Goal: Task Accomplishment & Management: Manage account settings

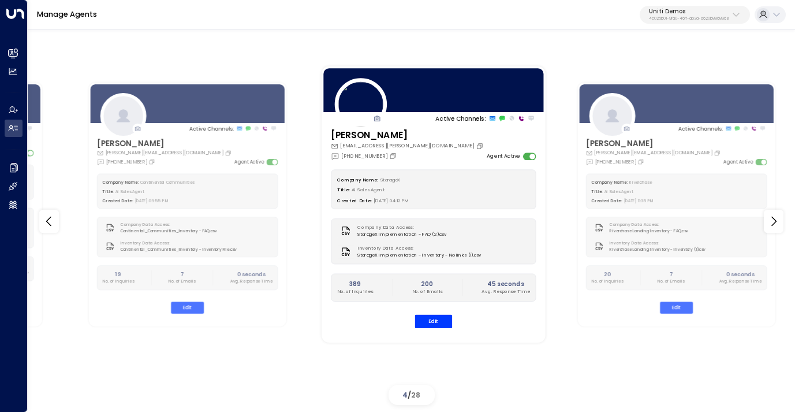
click at [693, 13] on p "Uniti Demos" at bounding box center [689, 11] width 80 height 7
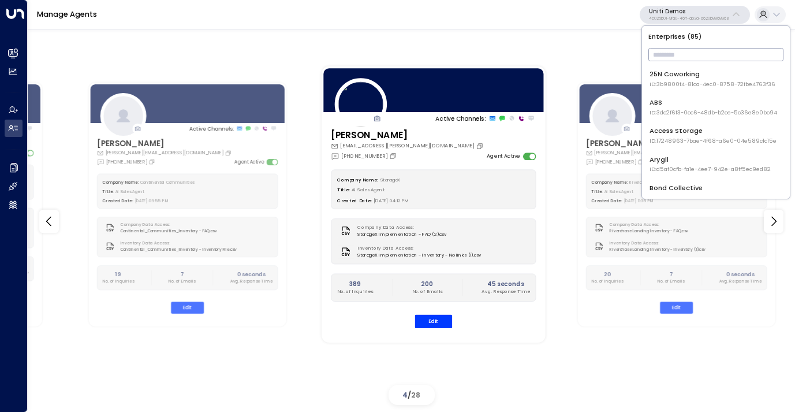
click at [678, 61] on input "text" at bounding box center [715, 54] width 135 height 19
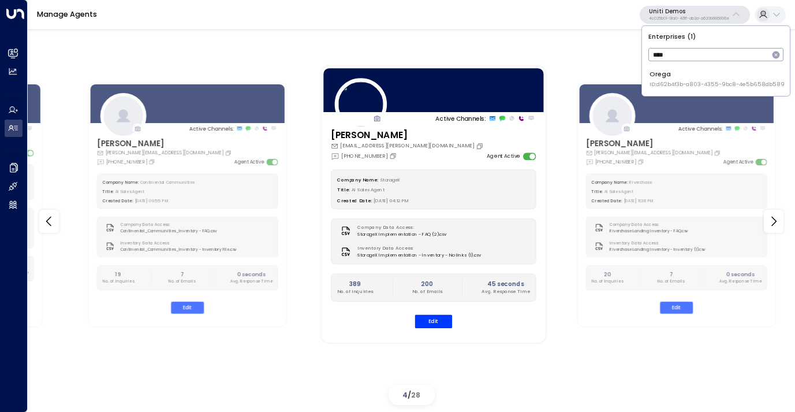
type input "****"
click at [680, 82] on span "ID: d62b4f3b-a803-4355-9bc8-4e5b658db589" at bounding box center [717, 84] width 135 height 8
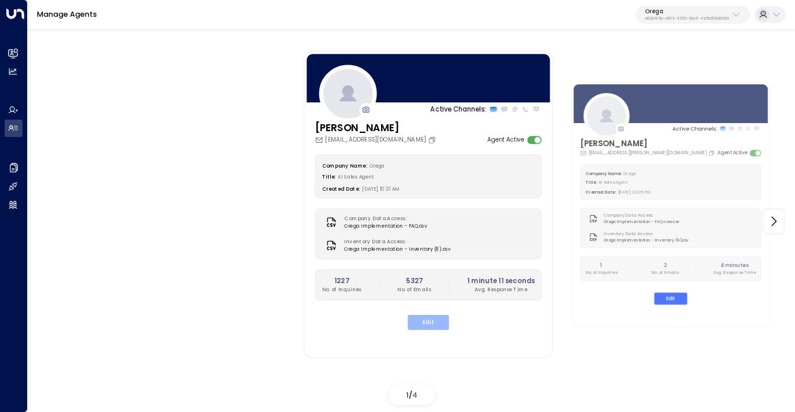
click at [427, 322] on button "Edit" at bounding box center [428, 322] width 41 height 15
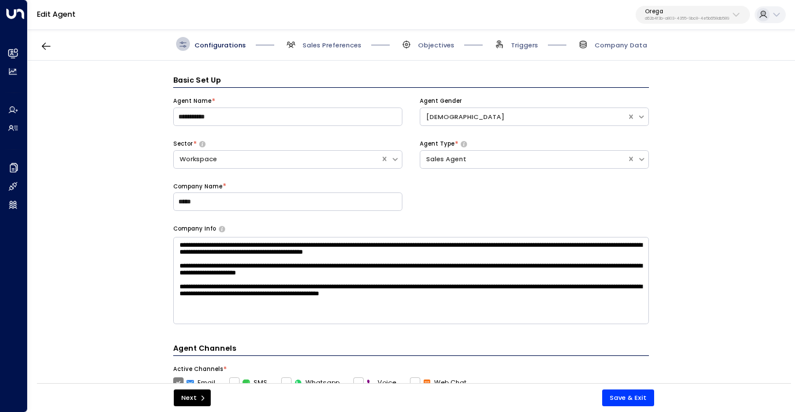
scroll to position [14, 0]
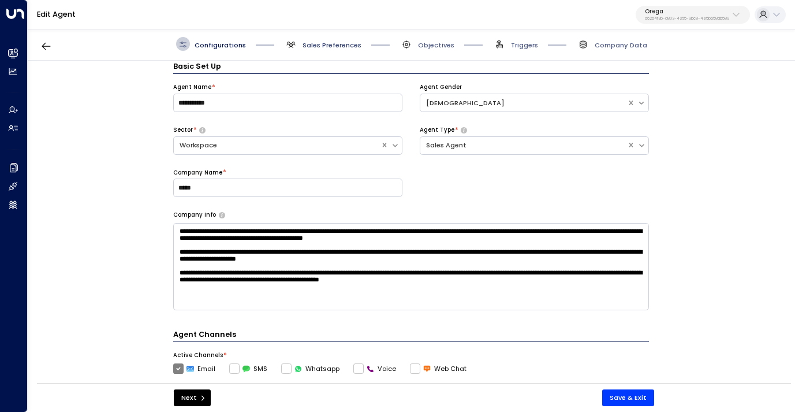
click at [314, 43] on span "Sales Preferences" at bounding box center [332, 44] width 59 height 9
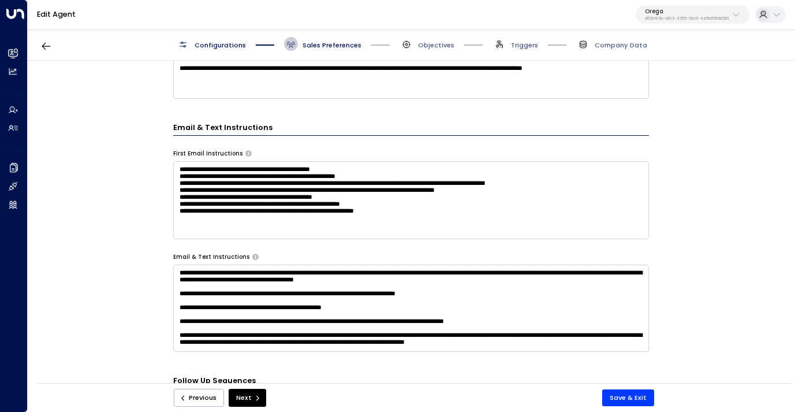
scroll to position [392, 0]
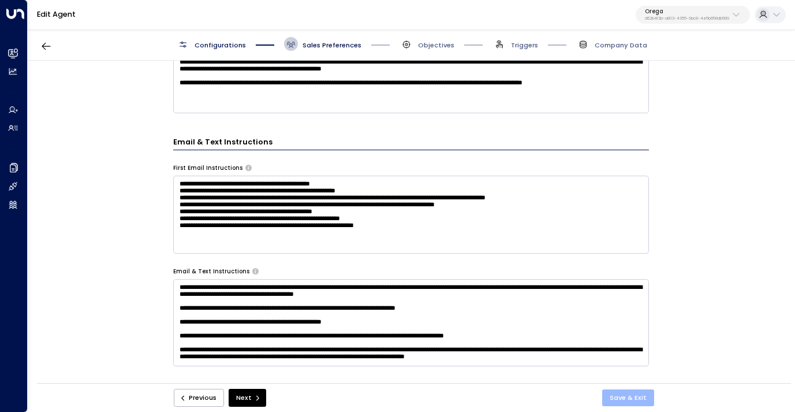
click at [638, 397] on button "Save & Exit" at bounding box center [628, 397] width 52 height 17
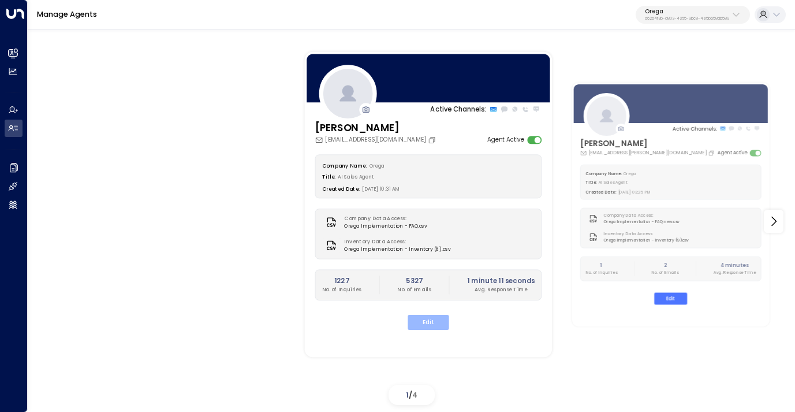
click at [425, 320] on button "Edit" at bounding box center [428, 322] width 41 height 15
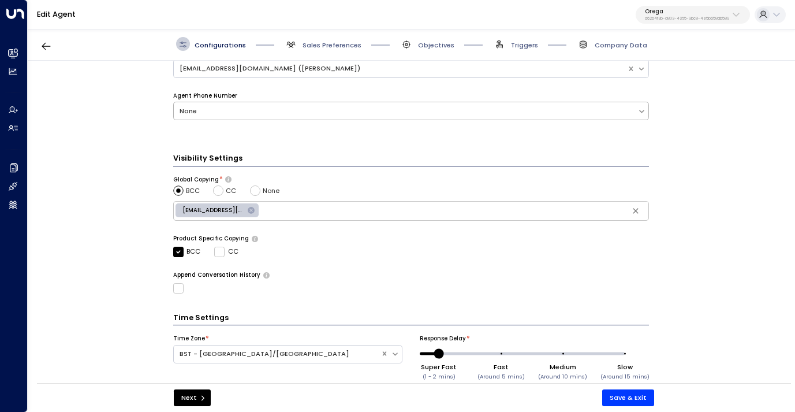
scroll to position [376, 0]
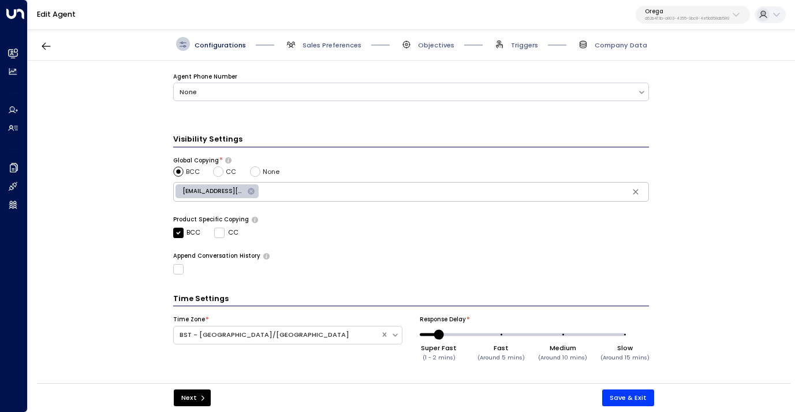
click at [328, 40] on span "Sales Preferences" at bounding box center [322, 44] width 77 height 14
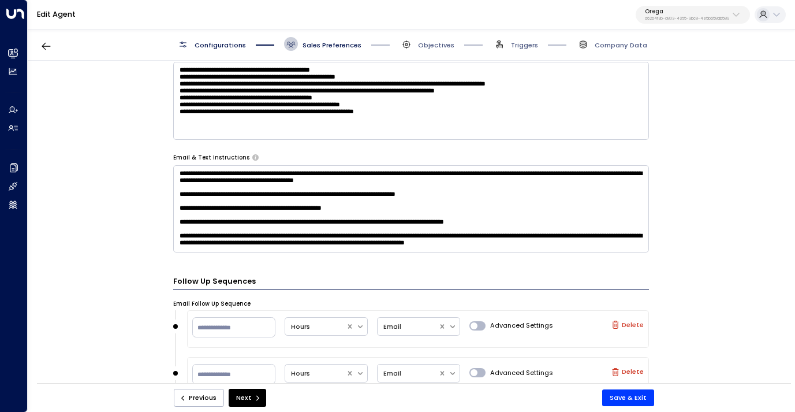
scroll to position [510, 0]
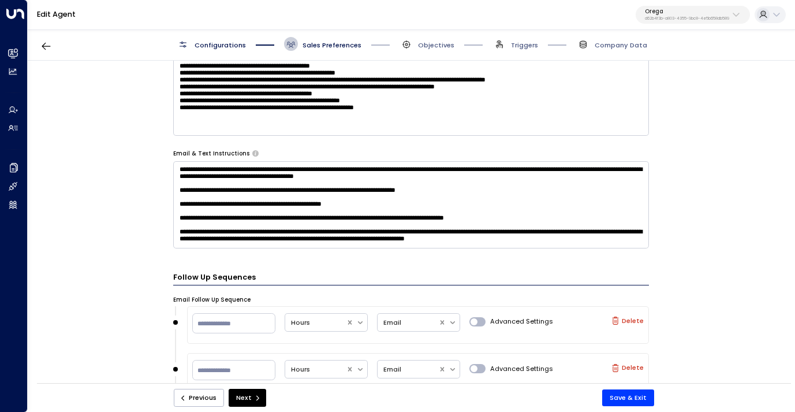
click at [271, 240] on textarea "**********" at bounding box center [411, 204] width 476 height 87
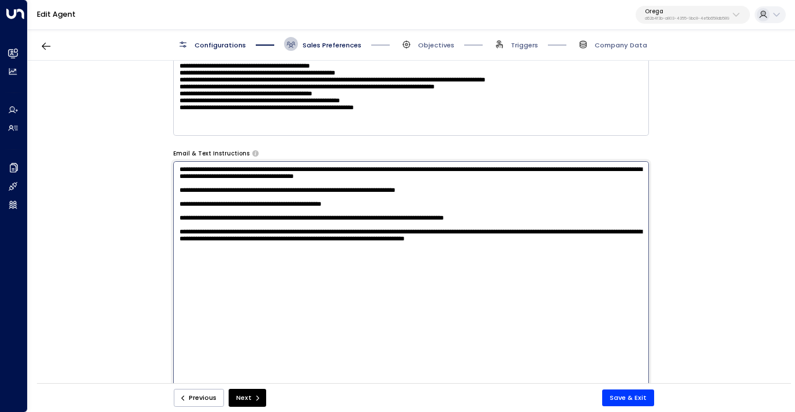
paste textarea "**********"
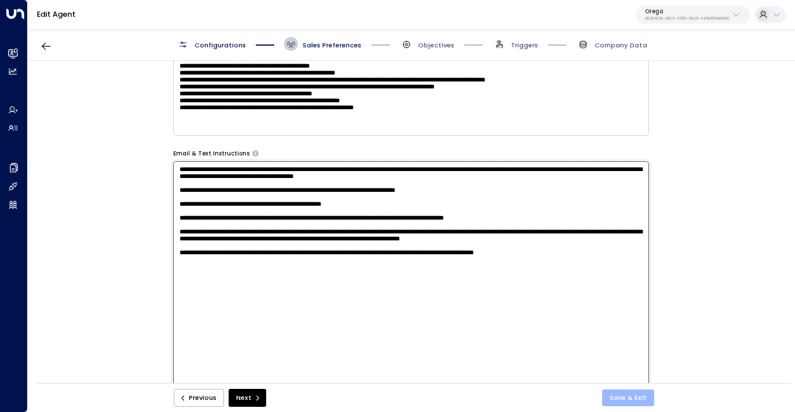
type textarea "**********"
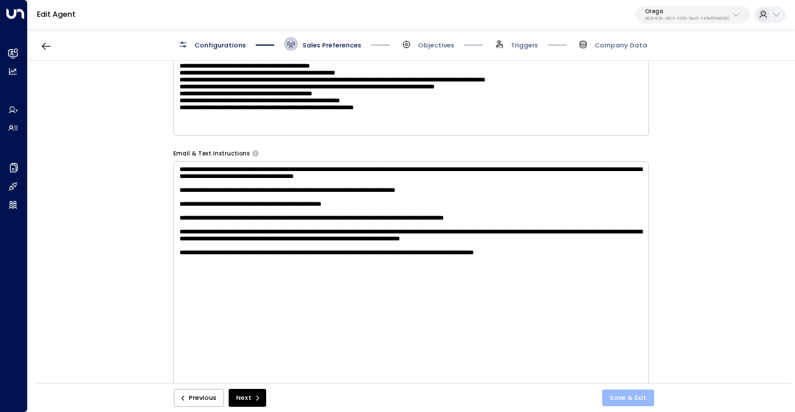
click at [629, 403] on button "Save & Exit" at bounding box center [628, 397] width 52 height 17
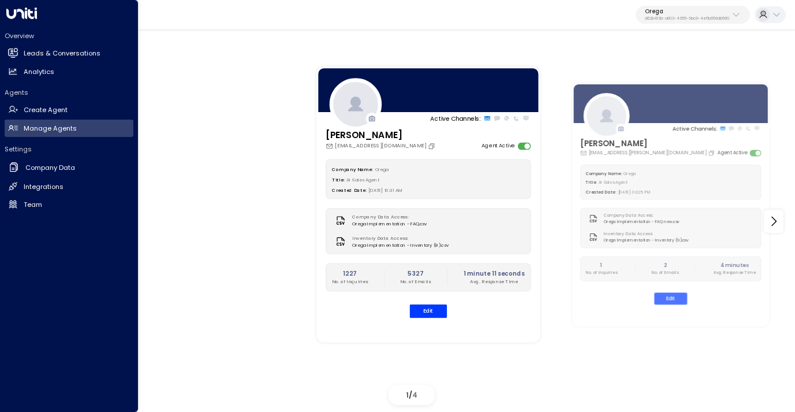
click at [35, 43] on div "Overview Leads & Conversations Leads & Conversations Analytics Analytics" at bounding box center [69, 55] width 129 height 49
click at [35, 51] on h2 "Leads & Conversations" at bounding box center [62, 54] width 77 height 10
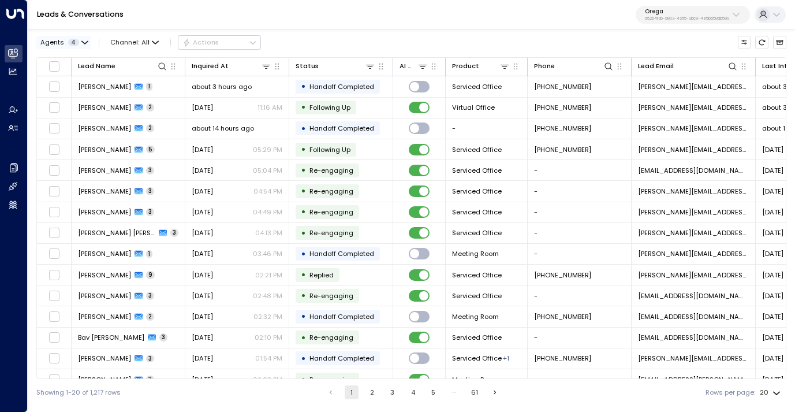
click at [84, 40] on icon "button" at bounding box center [84, 42] width 7 height 7
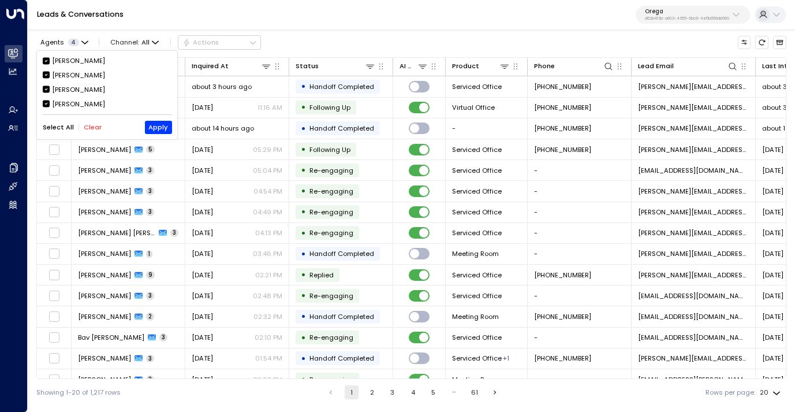
click at [70, 74] on div "[PERSON_NAME]" at bounding box center [78, 75] width 53 height 10
click at [72, 54] on div "[PERSON_NAME] [PERSON_NAME] [PERSON_NAME] [PERSON_NAME] Select All Clear Apply" at bounding box center [107, 95] width 140 height 89
click at [72, 59] on div "[PERSON_NAME]" at bounding box center [78, 61] width 53 height 10
click at [71, 103] on div "[PERSON_NAME]" at bounding box center [78, 104] width 53 height 10
click at [164, 128] on button "Apply" at bounding box center [158, 127] width 27 height 13
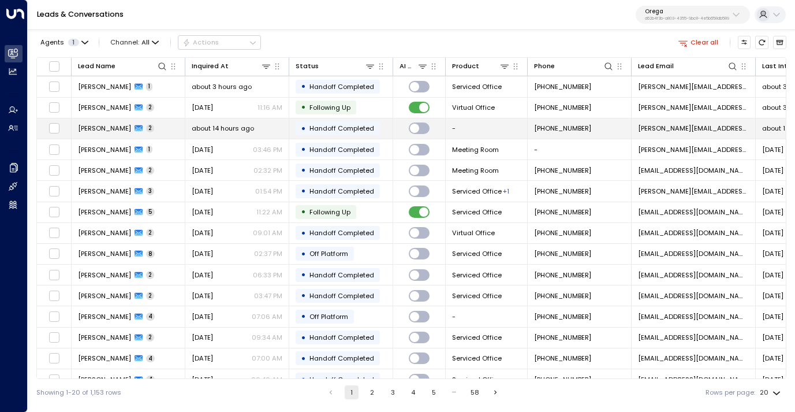
click at [236, 132] on span "about 14 hours ago" at bounding box center [223, 128] width 62 height 9
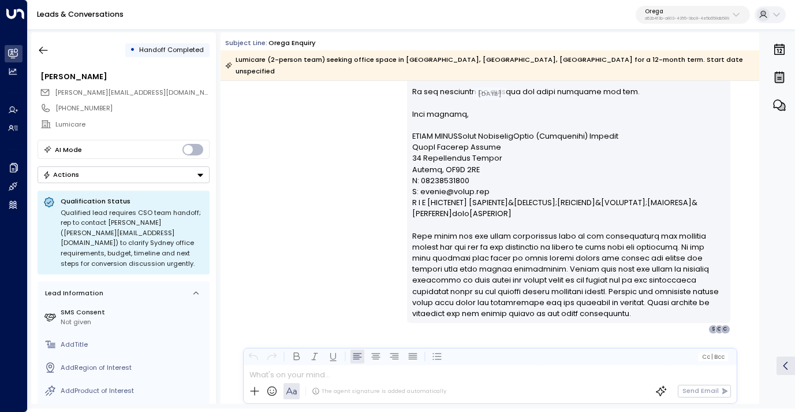
scroll to position [1882, 0]
click at [45, 44] on icon "button" at bounding box center [44, 50] width 12 height 12
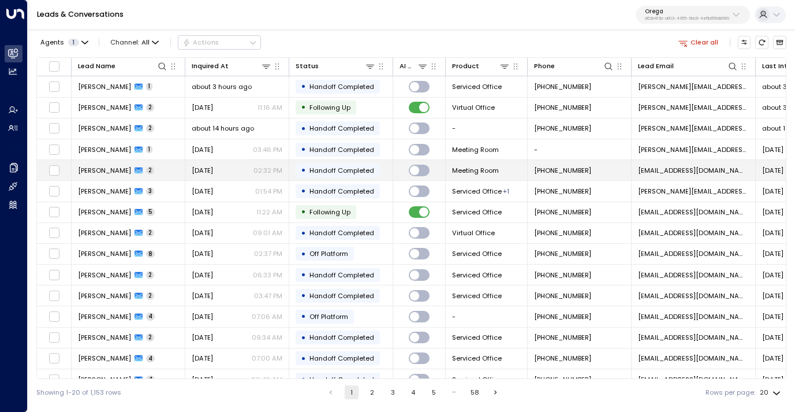
click at [230, 171] on div "[DATE] 02:32 PM" at bounding box center [237, 170] width 91 height 9
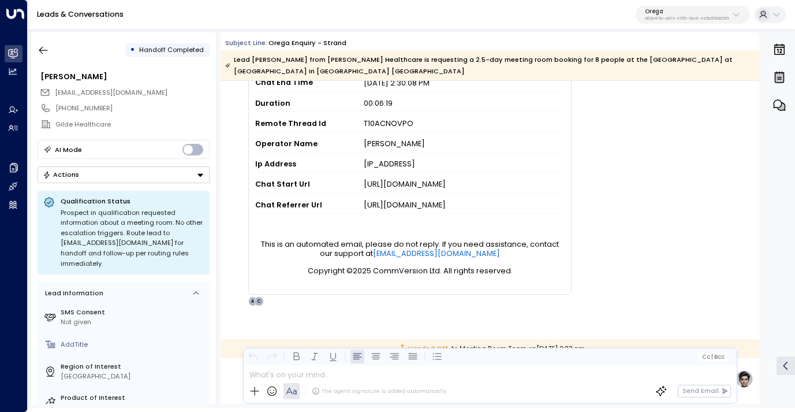
scroll to position [739, 0]
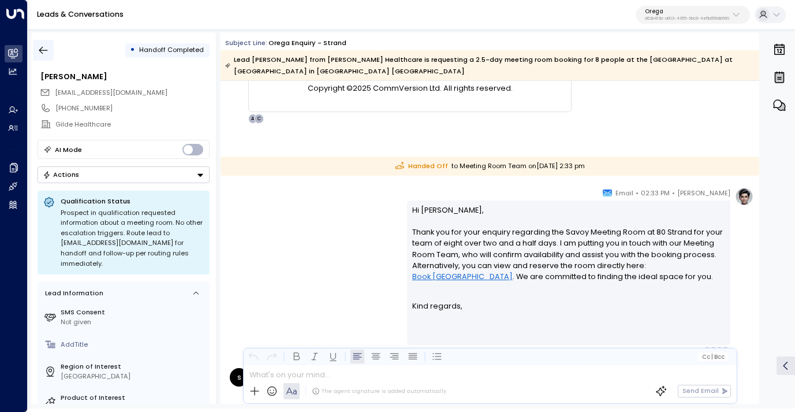
click at [41, 51] on icon "button" at bounding box center [44, 50] width 12 height 12
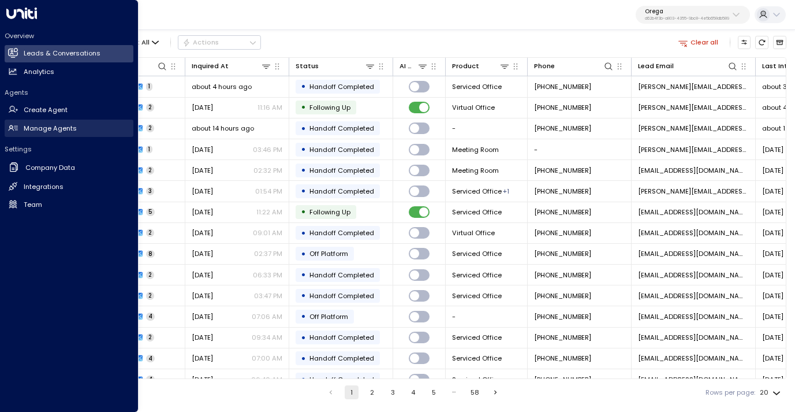
click at [43, 130] on h2 "Manage Agents" at bounding box center [50, 129] width 53 height 10
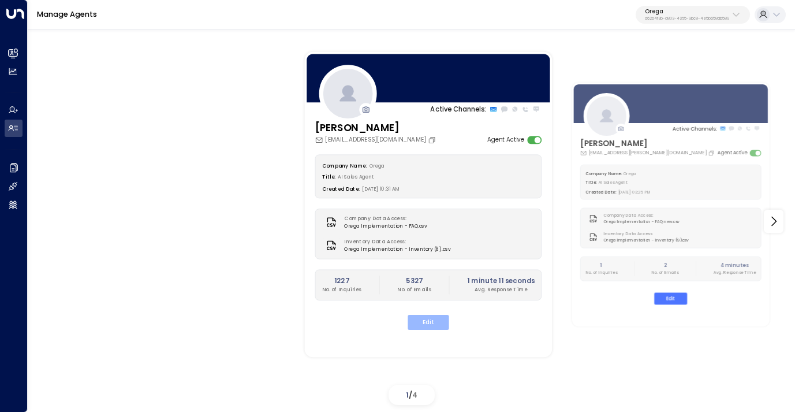
click at [430, 325] on button "Edit" at bounding box center [428, 322] width 41 height 15
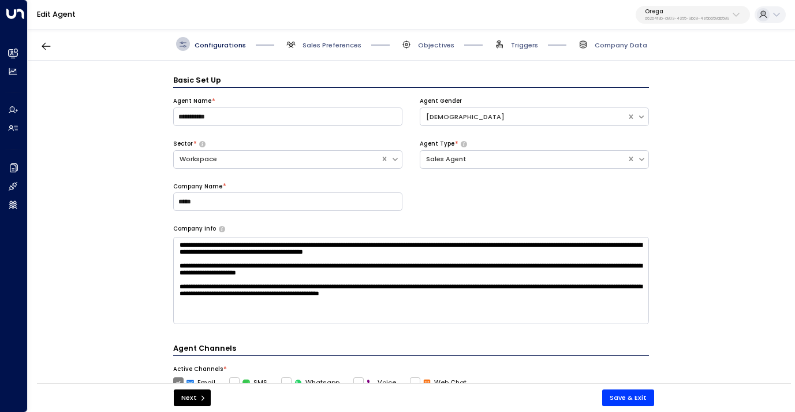
scroll to position [14, 0]
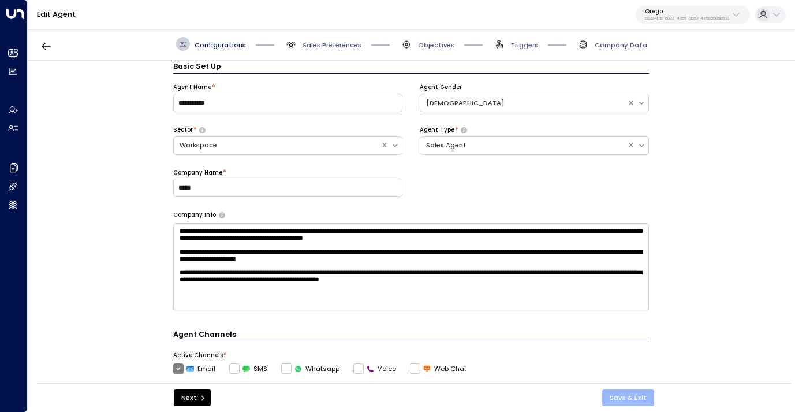
click at [632, 401] on button "Save & Exit" at bounding box center [628, 397] width 52 height 17
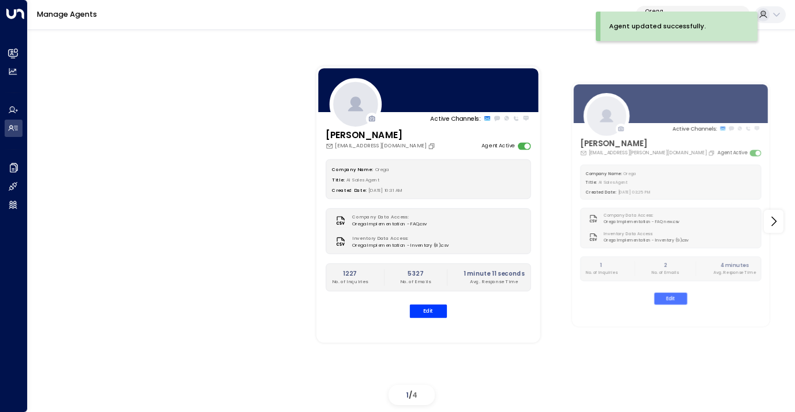
click at [688, 8] on p "Orega" at bounding box center [687, 11] width 84 height 7
click at [689, 43] on div "Agent updated successfully." at bounding box center [677, 31] width 162 height 38
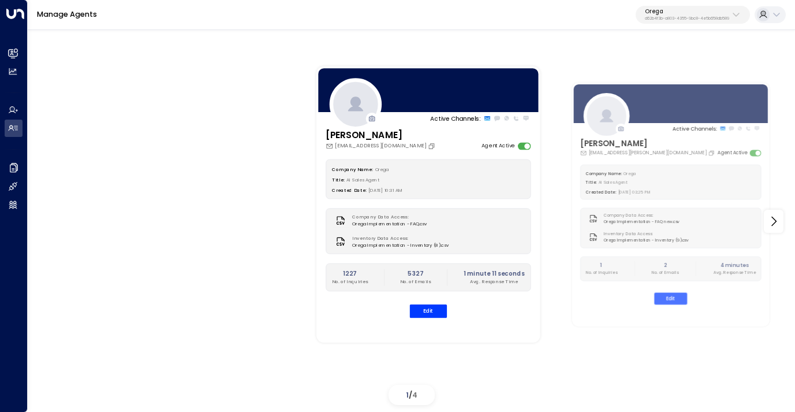
click at [697, 17] on p "d62b4f3b-a803-4355-9bc8-4e5b658db589" at bounding box center [687, 18] width 84 height 5
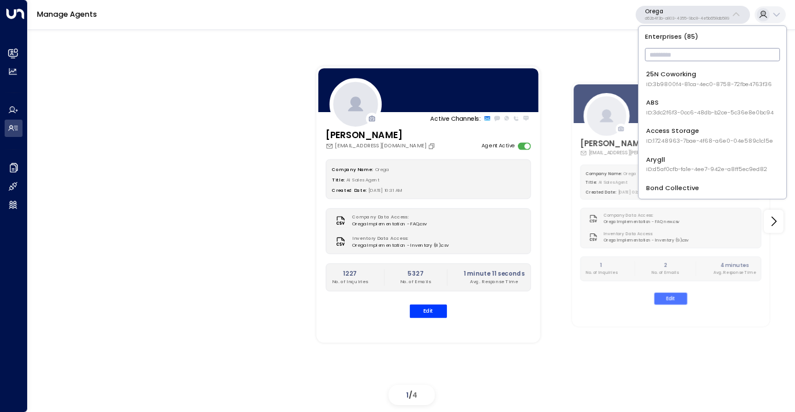
click at [683, 60] on input "text" at bounding box center [712, 54] width 135 height 19
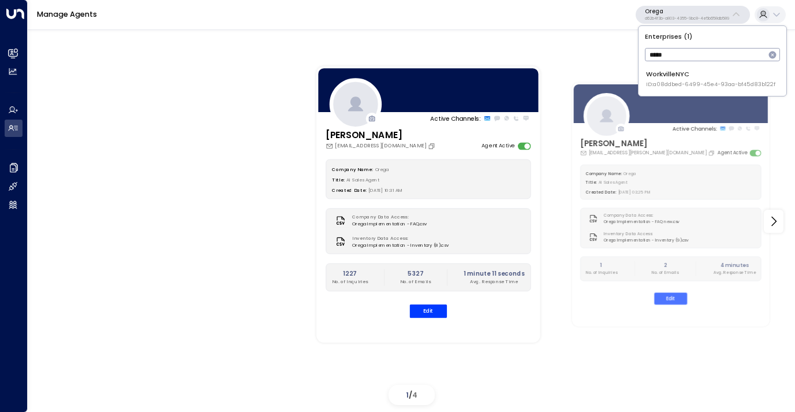
type input "*****"
click at [673, 84] on span "ID: a08ddbed-6499-45e4-93aa-bf45d83b122f" at bounding box center [710, 84] width 129 height 8
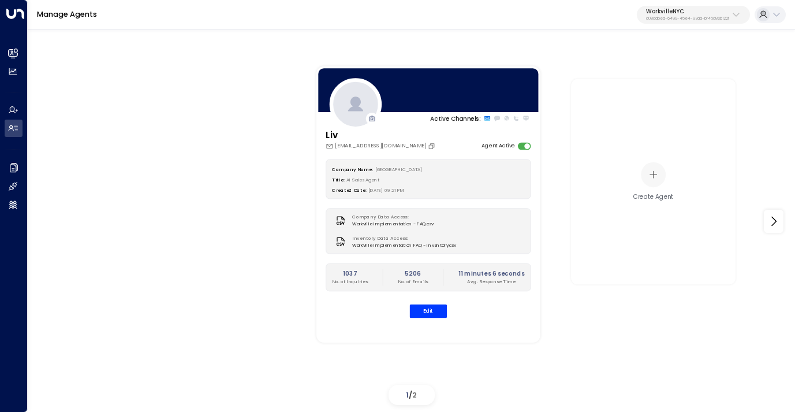
click at [683, 10] on p "WorkvilleNYC" at bounding box center [687, 11] width 83 height 7
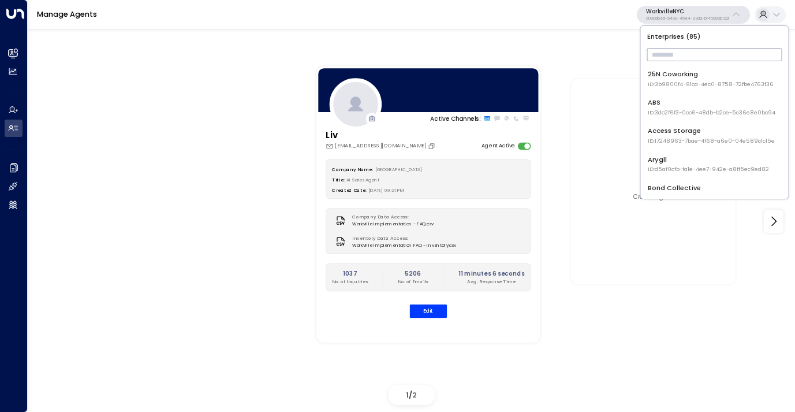
click at [672, 55] on input "text" at bounding box center [714, 54] width 135 height 19
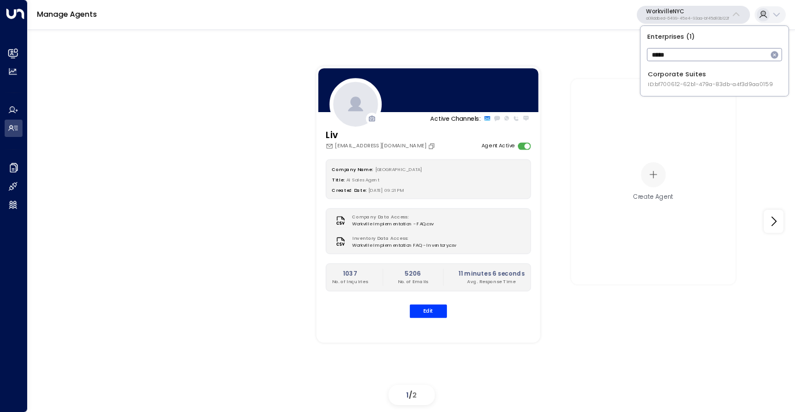
type input "*****"
click at [690, 81] on span "ID: bf700612-62b1-479a-83db-a4f3d9aa0159" at bounding box center [710, 84] width 125 height 8
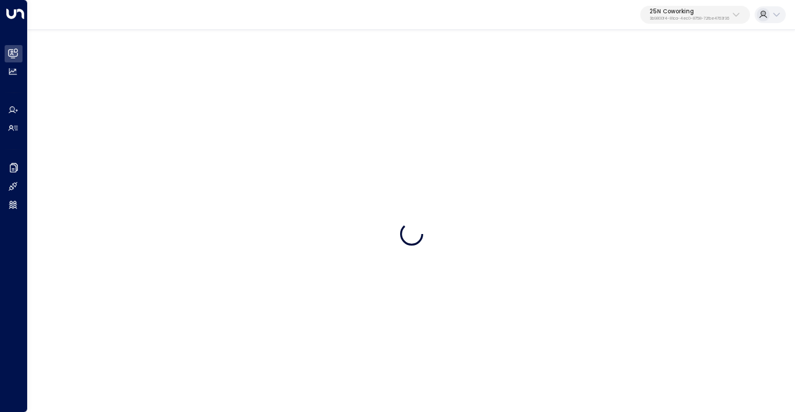
click at [673, 16] on p "3b9800f4-81ca-4ec0-8758-72fbe4763f36" at bounding box center [690, 18] width 80 height 5
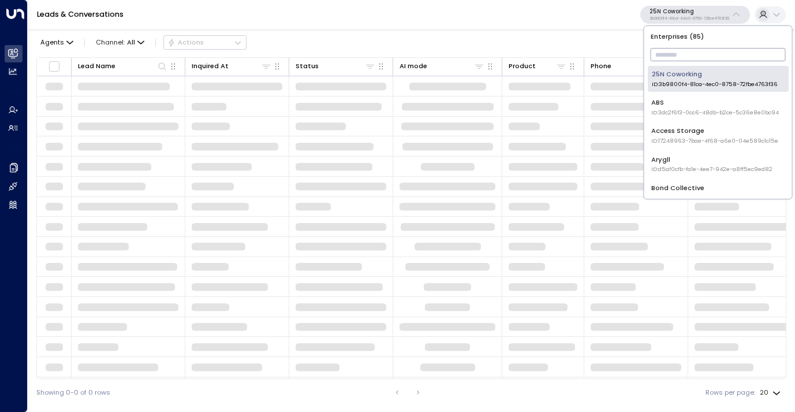
click at [677, 51] on input "text" at bounding box center [718, 54] width 135 height 19
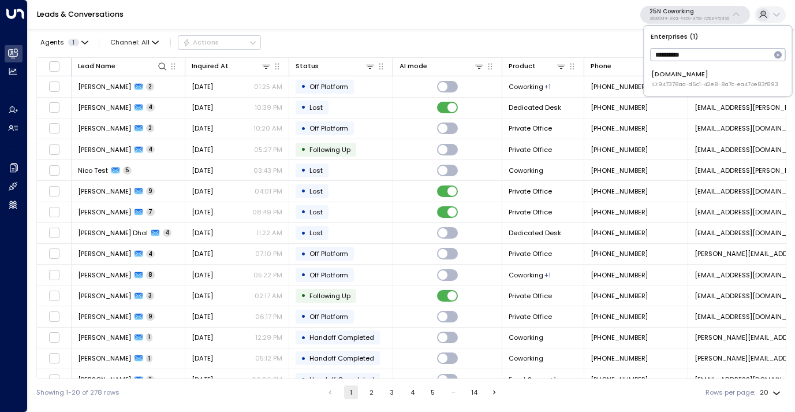
type input "**********"
click at [677, 79] on div "OfficeSpace.com ID: 947378aa-d6c1-42e8-8a7c-ea474e83f893" at bounding box center [714, 78] width 127 height 19
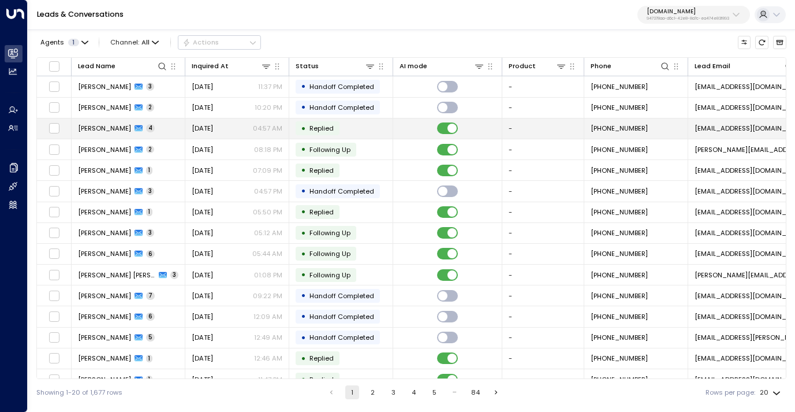
click at [211, 125] on span "Aug 19, 2025" at bounding box center [202, 128] width 21 height 9
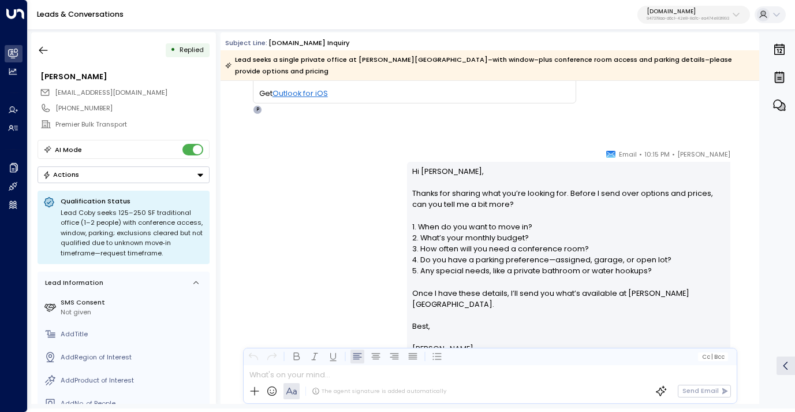
scroll to position [777, 0]
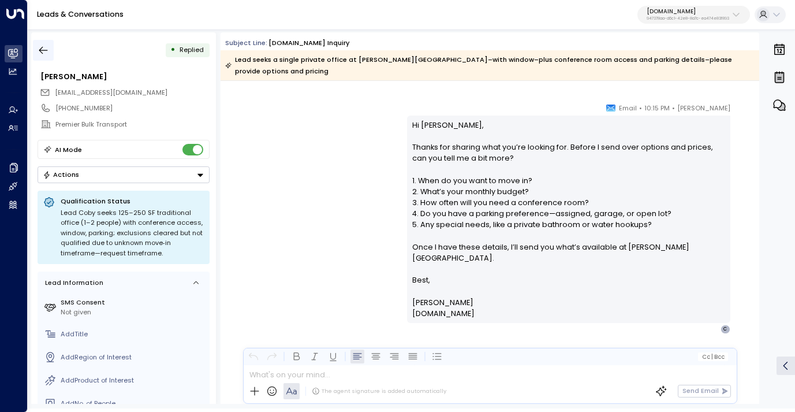
click at [41, 45] on icon "button" at bounding box center [44, 50] width 12 height 12
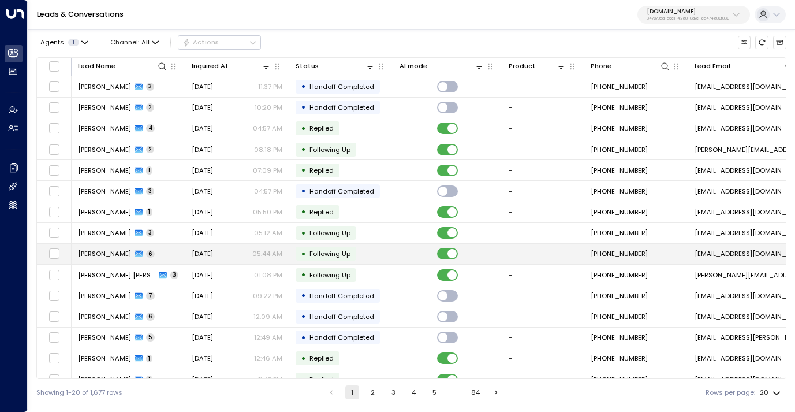
click at [211, 255] on span "Aug 19, 2025" at bounding box center [202, 253] width 21 height 9
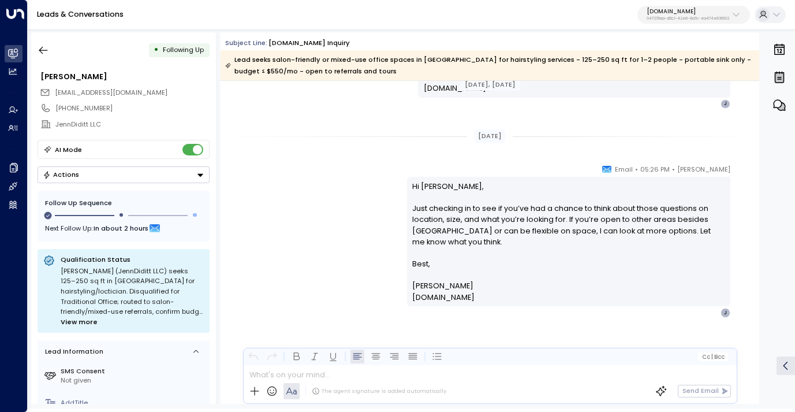
scroll to position [1162, 0]
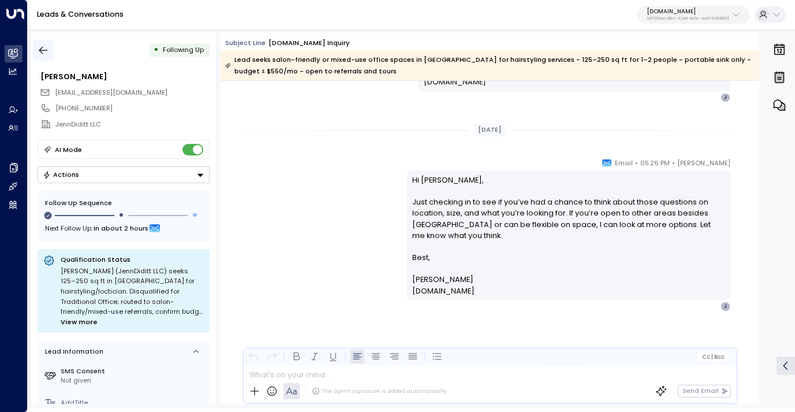
click at [39, 48] on icon "button" at bounding box center [44, 50] width 12 height 12
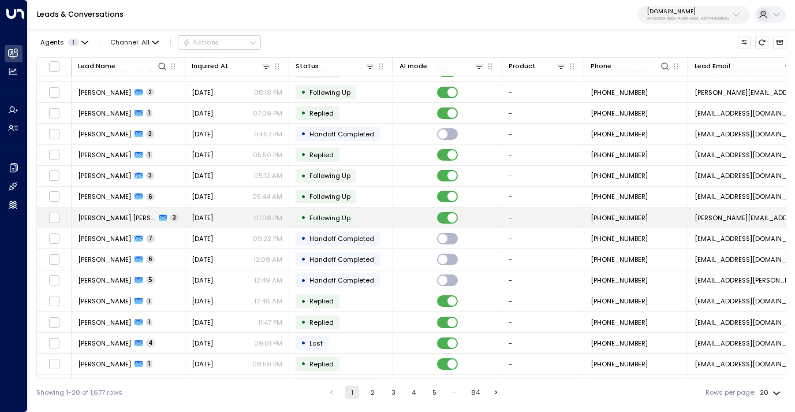
scroll to position [58, 0]
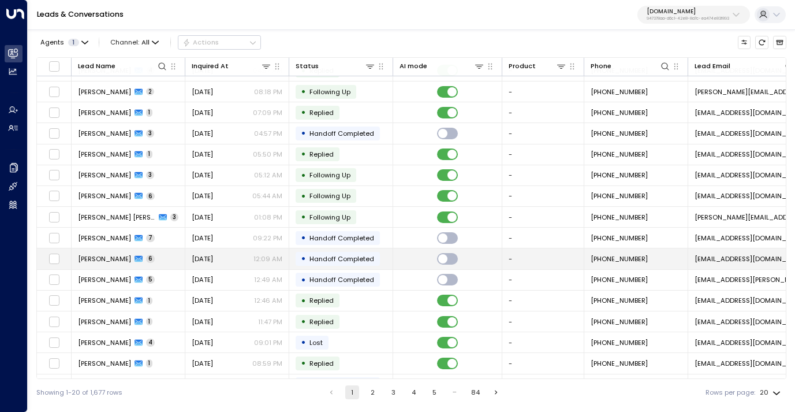
click at [226, 253] on td "Aug 07, 2025 12:09 AM" at bounding box center [237, 258] width 104 height 20
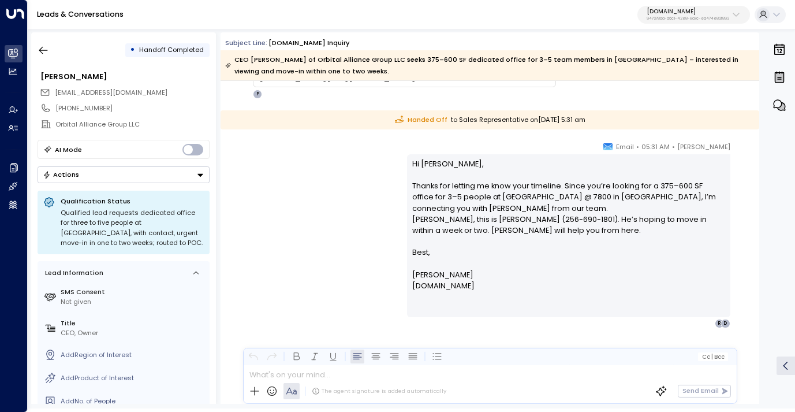
scroll to position [1276, 0]
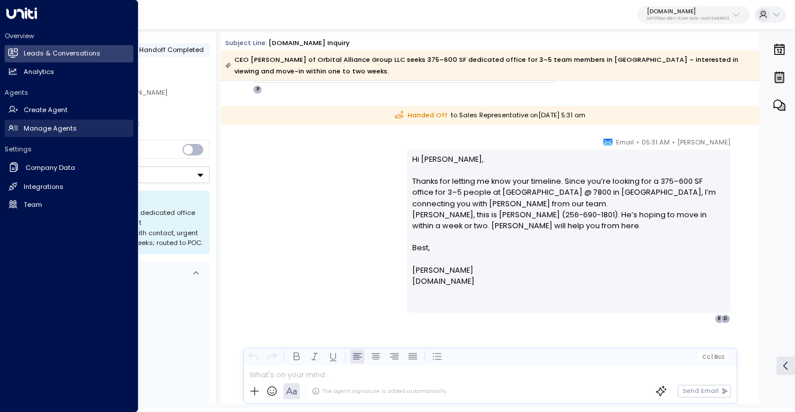
click at [38, 132] on h2 "Manage Agents" at bounding box center [50, 129] width 53 height 10
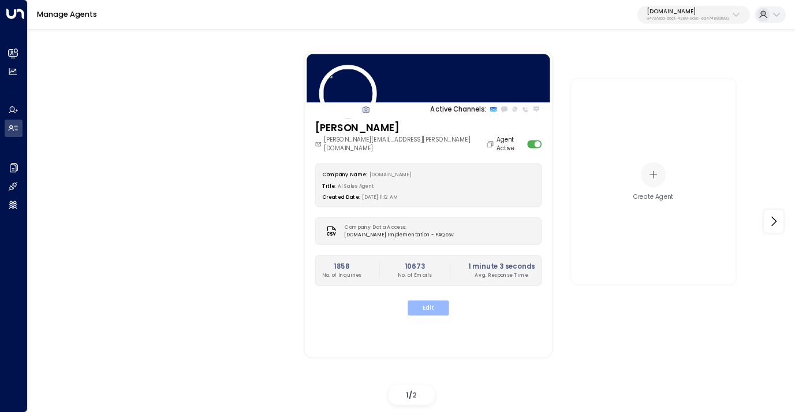
click at [431, 300] on button "Edit" at bounding box center [428, 307] width 41 height 15
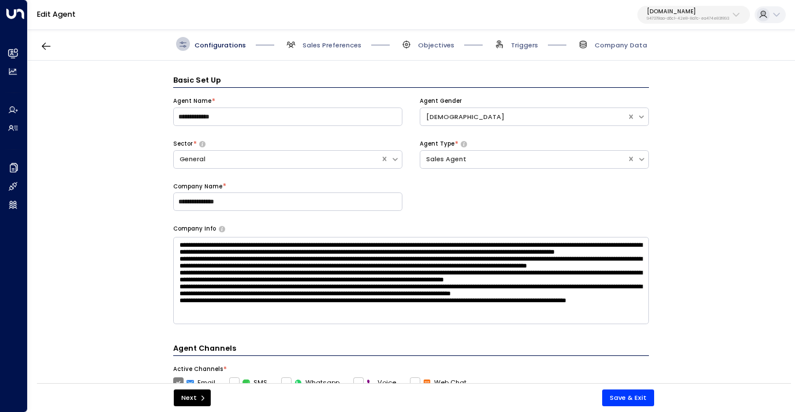
scroll to position [14, 0]
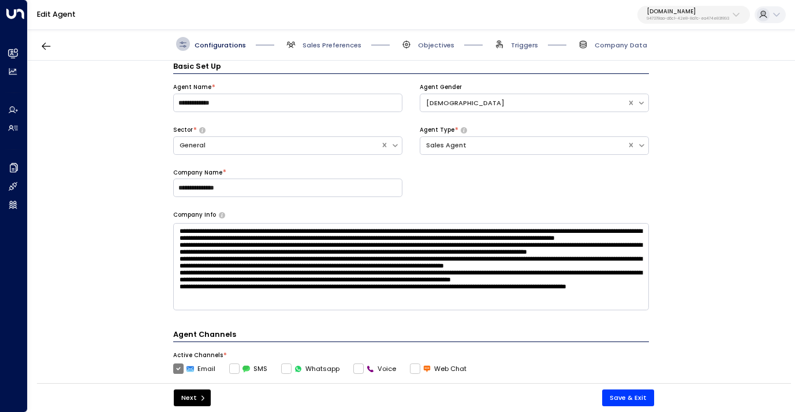
click at [454, 45] on div "Configurations Sales Preferences Objectives Triggers Company Data" at bounding box center [411, 44] width 471 height 14
click at [435, 47] on span "Objectives" at bounding box center [436, 44] width 36 height 9
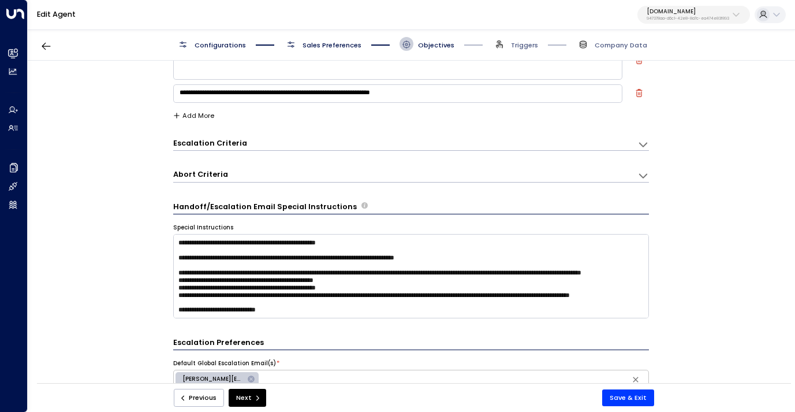
scroll to position [37, 0]
click at [301, 56] on div "Configurations Sales Preferences Objectives Triggers Company Data" at bounding box center [411, 44] width 767 height 33
click at [319, 42] on span "Sales Preferences" at bounding box center [332, 44] width 59 height 9
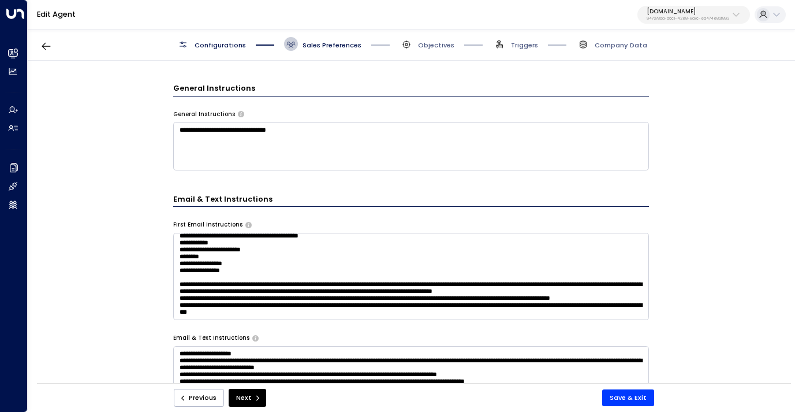
scroll to position [345, 0]
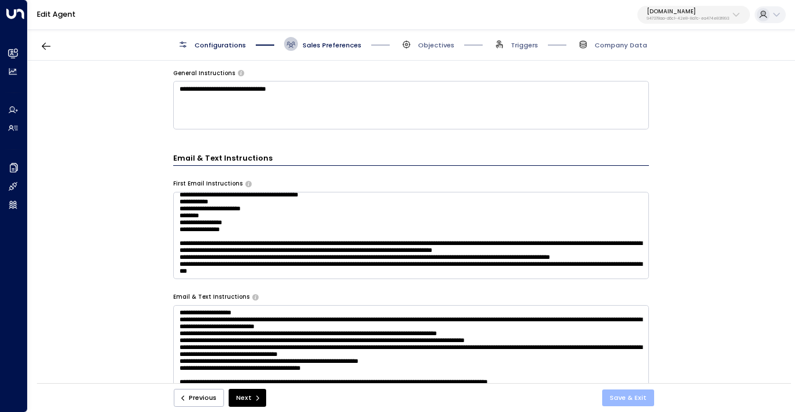
click at [624, 400] on button "Save & Exit" at bounding box center [628, 397] width 52 height 17
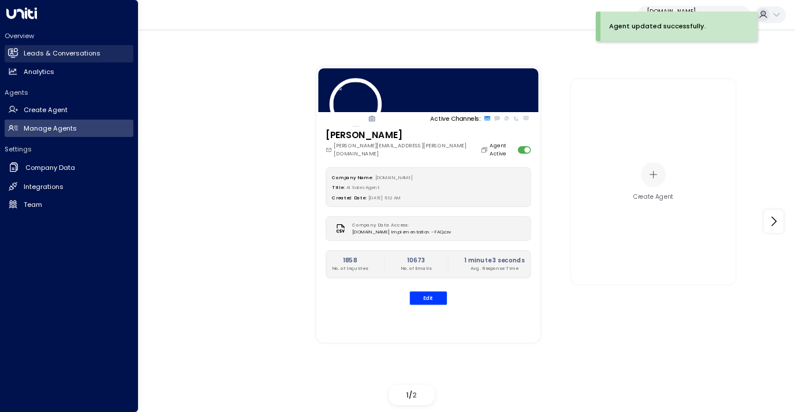
click at [53, 57] on h2 "Leads & Conversations" at bounding box center [62, 54] width 77 height 10
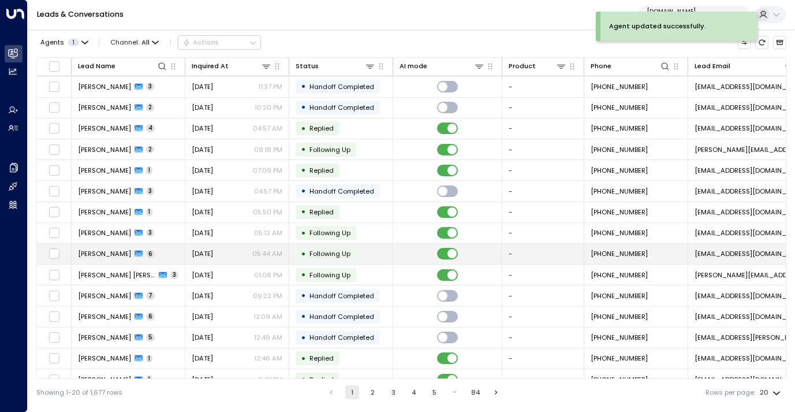
scroll to position [119, 0]
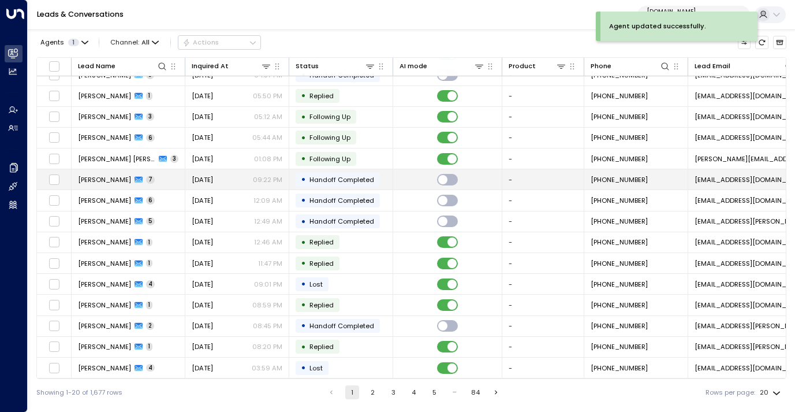
click at [242, 176] on div "Aug 19, 2025 09:22 PM" at bounding box center [237, 179] width 91 height 9
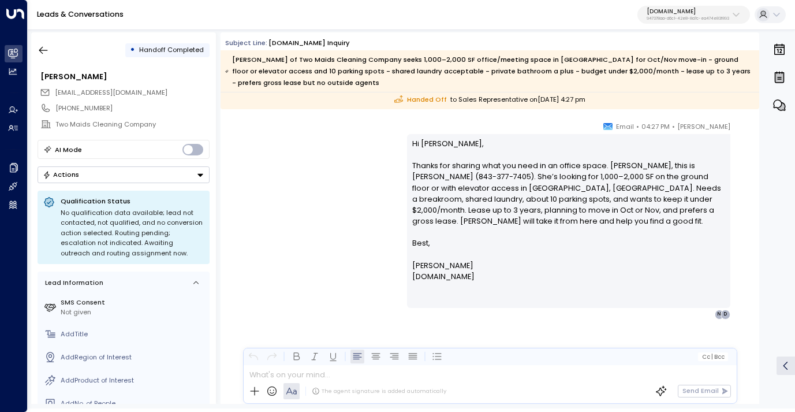
scroll to position [1471, 0]
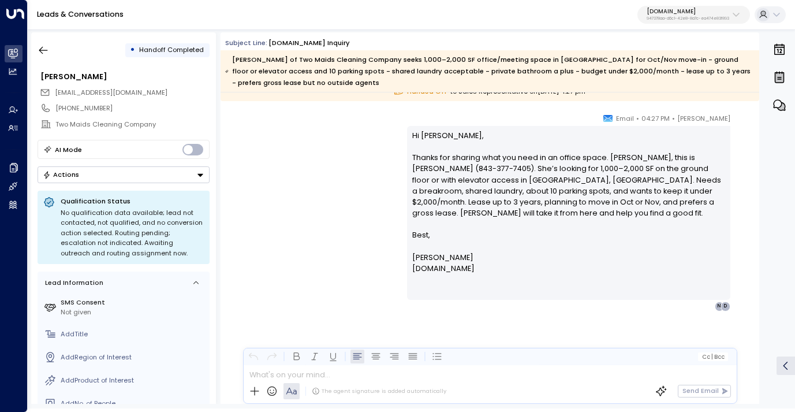
click at [30, 47] on div "• Handoff Completed Nicole Musap nicolecmusap@gmail.com +18433777405 Two Maids …" at bounding box center [411, 218] width 767 height 381
click at [44, 50] on icon "button" at bounding box center [44, 50] width 12 height 12
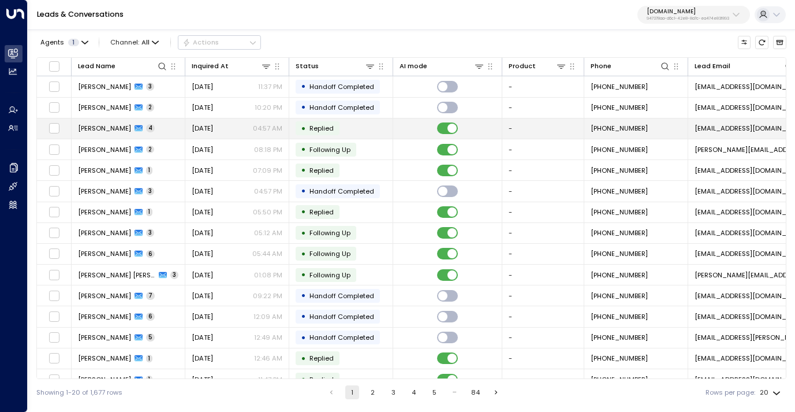
click at [232, 130] on div "Aug 19, 2025 04:57 AM" at bounding box center [237, 128] width 91 height 9
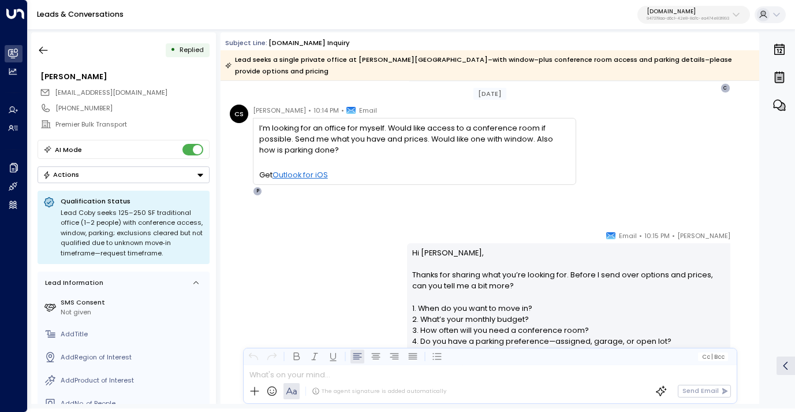
scroll to position [513, 0]
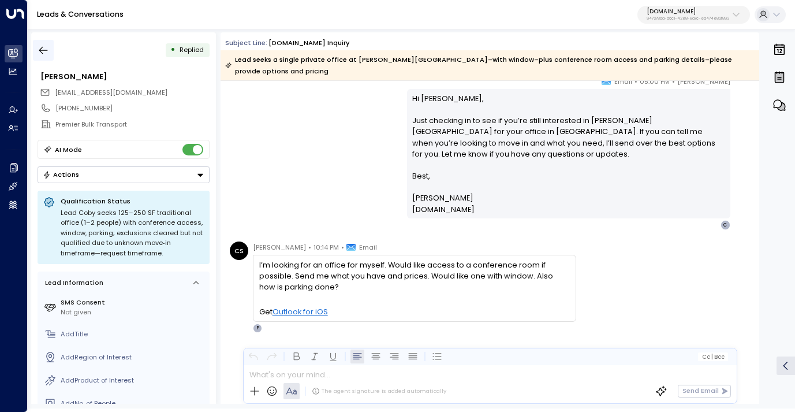
click at [44, 50] on icon "button" at bounding box center [44, 50] width 12 height 12
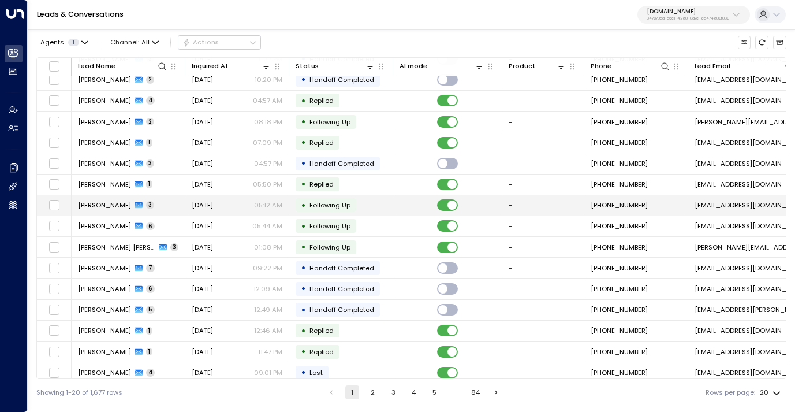
scroll to position [68, 0]
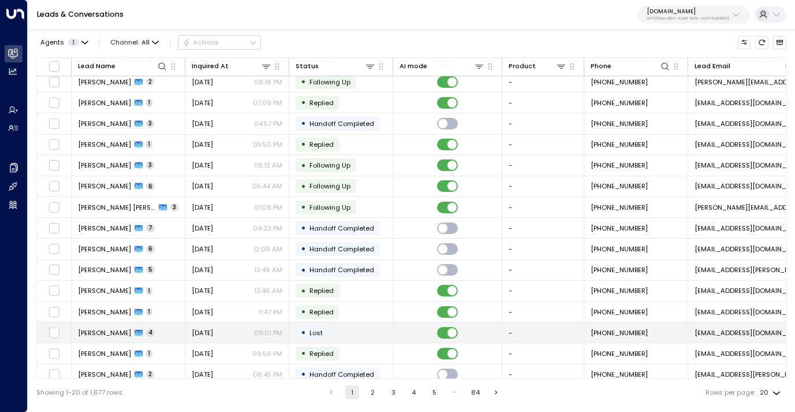
click at [234, 333] on div "Aug 13, 2025 09:01 PM" at bounding box center [237, 332] width 91 height 9
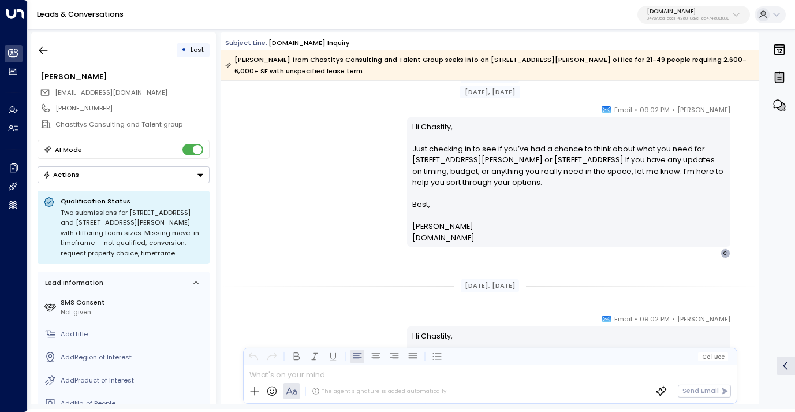
scroll to position [882, 0]
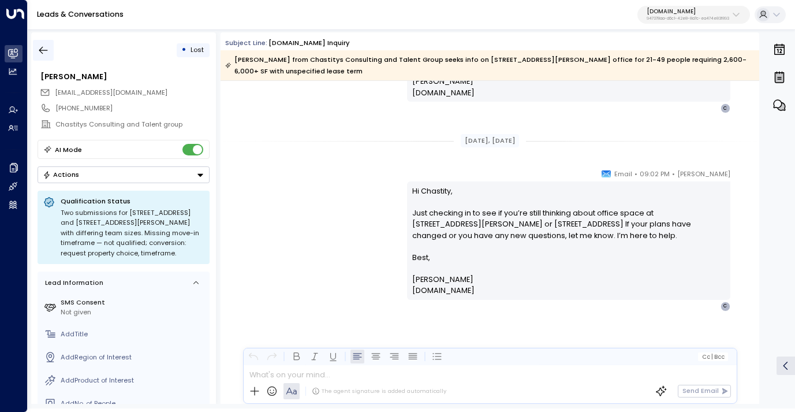
click at [42, 51] on icon "button" at bounding box center [44, 50] width 12 height 12
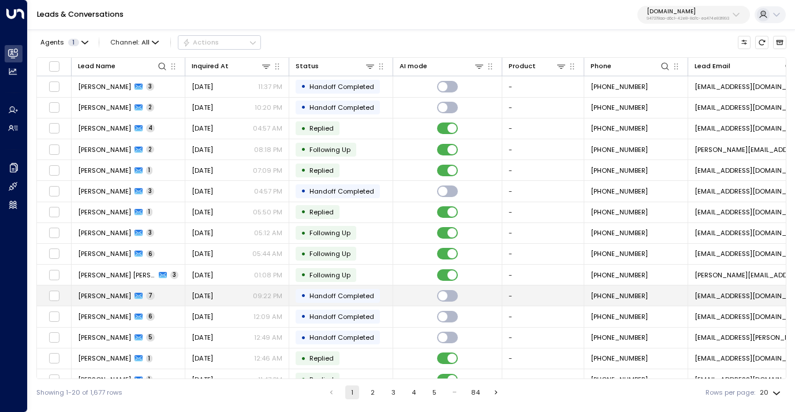
click at [204, 299] on span "Aug 19, 2025" at bounding box center [202, 295] width 21 height 9
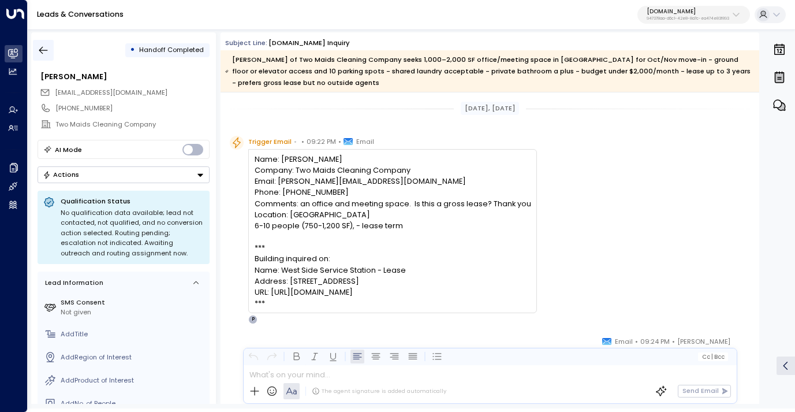
click at [43, 51] on icon "button" at bounding box center [44, 50] width 12 height 12
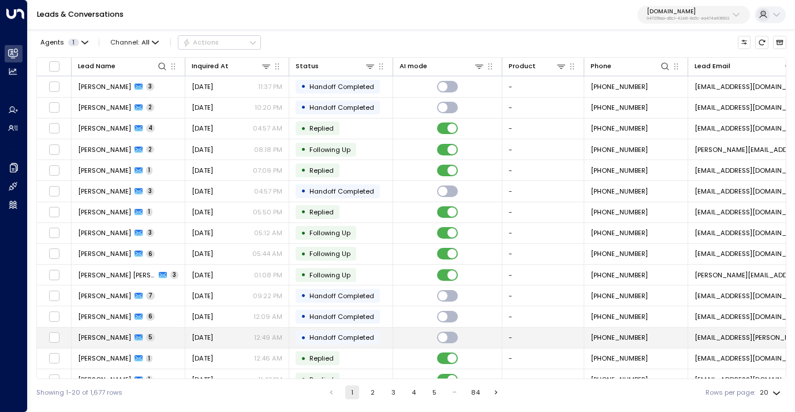
click at [104, 334] on span "Farah Aslam" at bounding box center [104, 337] width 53 height 9
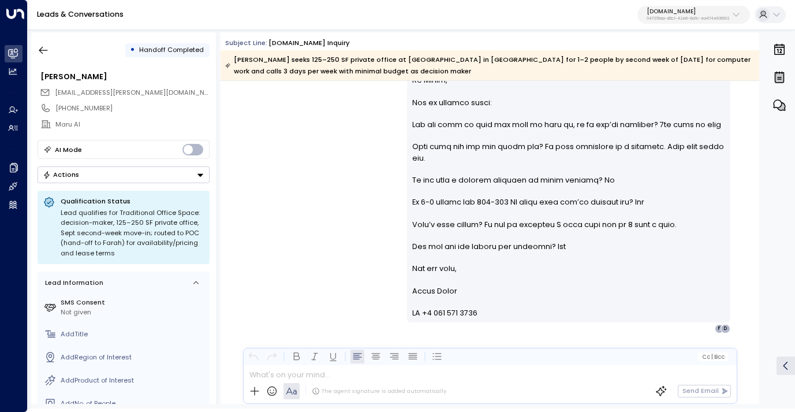
scroll to position [2463, 0]
click at [40, 50] on icon "button" at bounding box center [44, 50] width 12 height 12
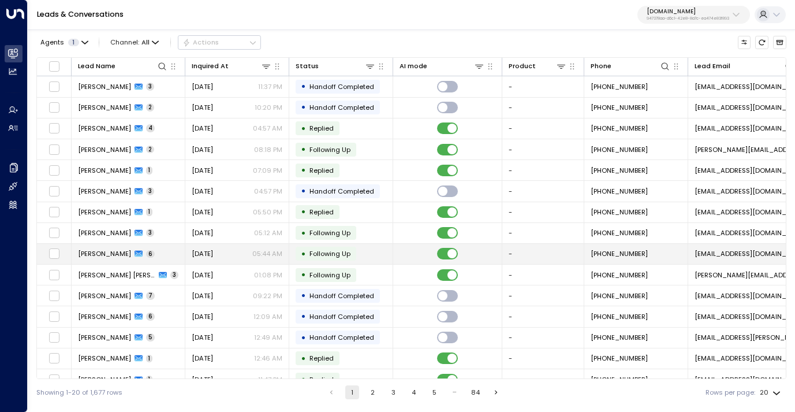
click at [213, 255] on span "Aug 19, 2025" at bounding box center [202, 253] width 21 height 9
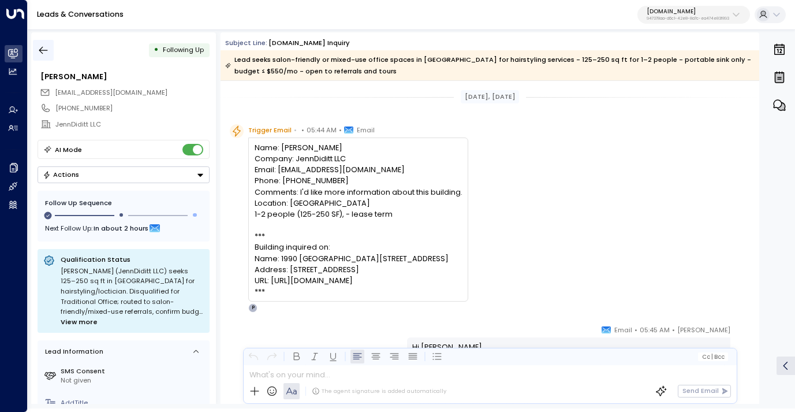
click at [37, 48] on button "button" at bounding box center [43, 50] width 21 height 21
